Goal: Task Accomplishment & Management: Manage account settings

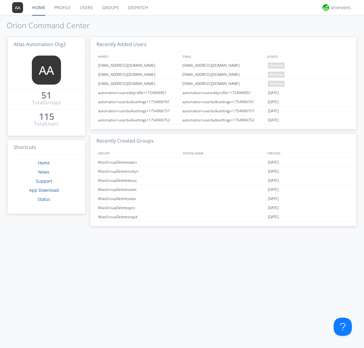
click at [86, 8] on link "Users" at bounding box center [86, 7] width 22 height 15
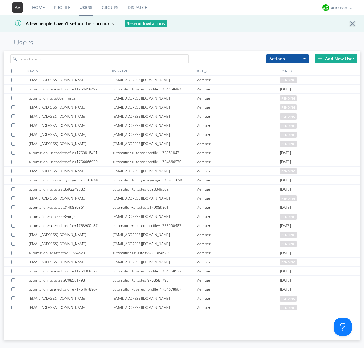
click at [336, 59] on div "Add New User" at bounding box center [336, 58] width 42 height 9
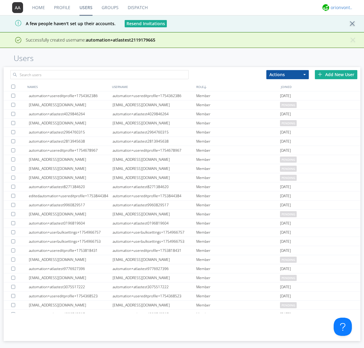
click at [340, 8] on div "orionvontas+atlas+automation+org2" at bounding box center [342, 8] width 23 height 6
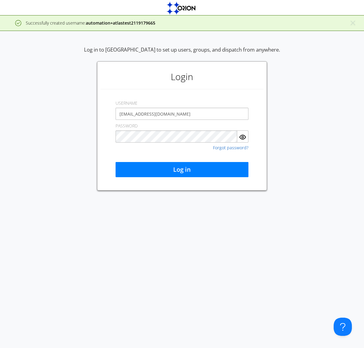
type input "[EMAIL_ADDRESS][DOMAIN_NAME]"
click at [182, 170] on button "Log in" at bounding box center [182, 169] width 133 height 15
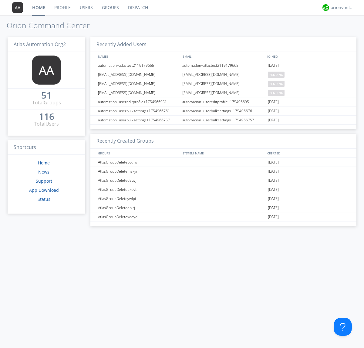
click at [86, 8] on link "Users" at bounding box center [86, 7] width 22 height 15
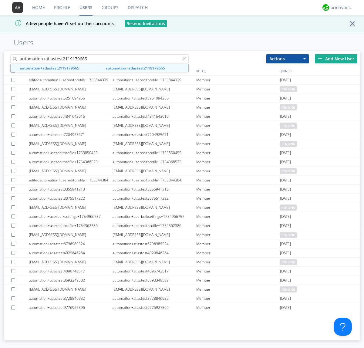
type input "automation+atlastest2119179665"
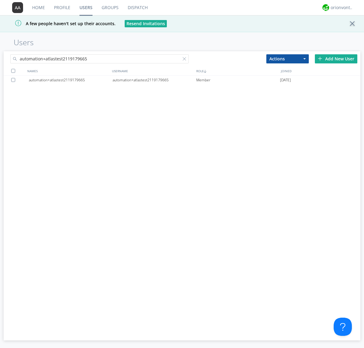
click at [186, 60] on div at bounding box center [186, 60] width 6 height 6
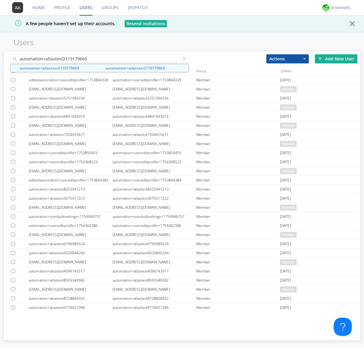
type input "automation+atlastest2119179665"
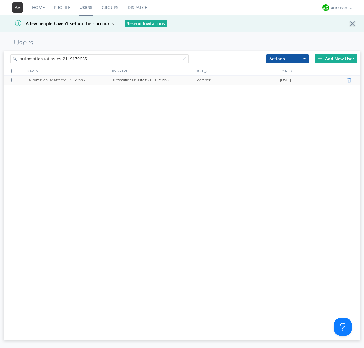
click at [350, 80] on div at bounding box center [350, 80] width 6 height 5
click at [340, 8] on div "orionvontas+atlas+automation+org2" at bounding box center [342, 8] width 23 height 6
click at [345, 32] on div "Log Out" at bounding box center [344, 32] width 31 height 11
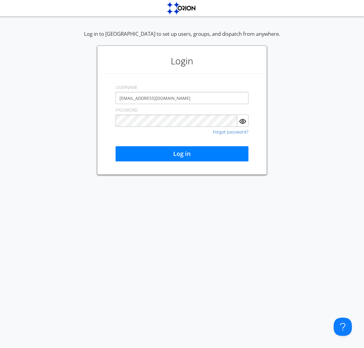
type input "[EMAIL_ADDRESS][DOMAIN_NAME]"
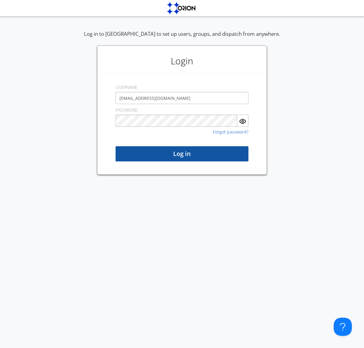
click at [182, 154] on button "Log in" at bounding box center [182, 153] width 133 height 15
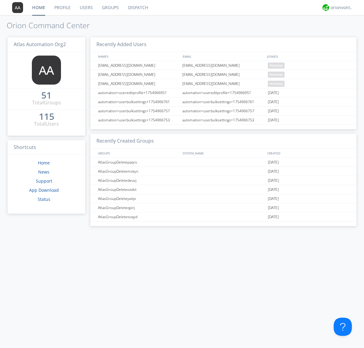
click at [86, 8] on link "Users" at bounding box center [86, 7] width 22 height 15
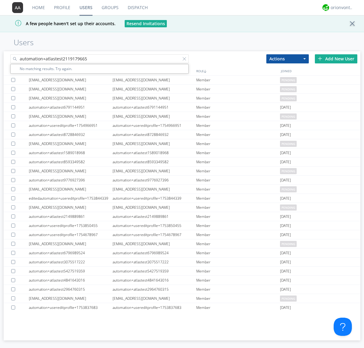
type input "automation+atlastest2119179665"
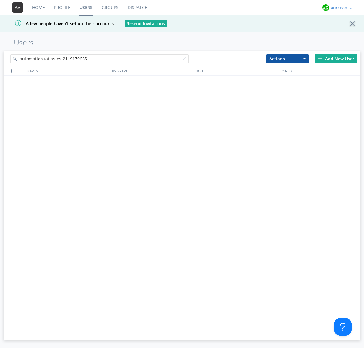
click at [340, 8] on div "orionvontas+atlas+automation+org2" at bounding box center [342, 8] width 23 height 6
